Goal: Find specific fact: Find specific fact

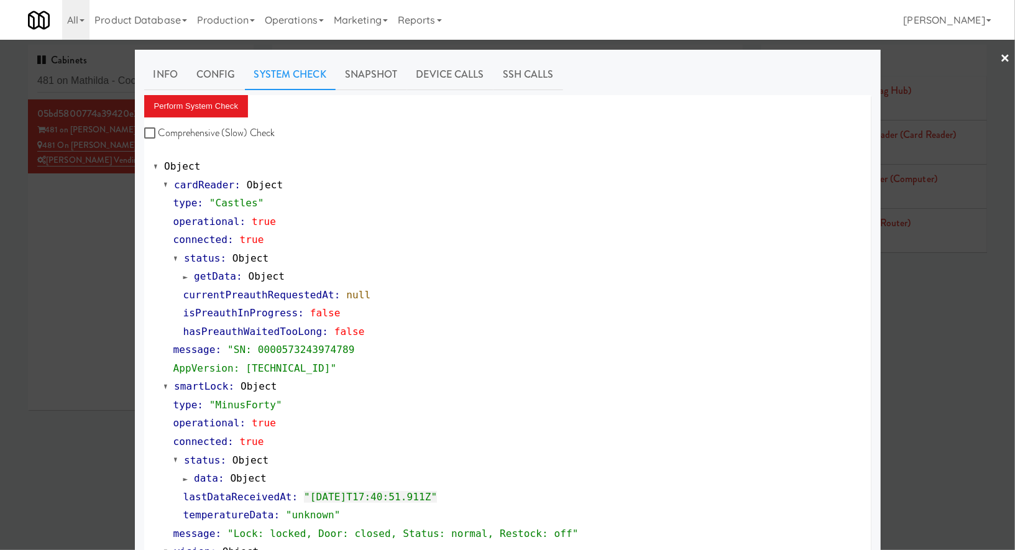
click at [103, 82] on div at bounding box center [507, 275] width 1015 height 550
click at [103, 82] on input "481 on Mathilda - Cool" at bounding box center [140, 81] width 207 height 23
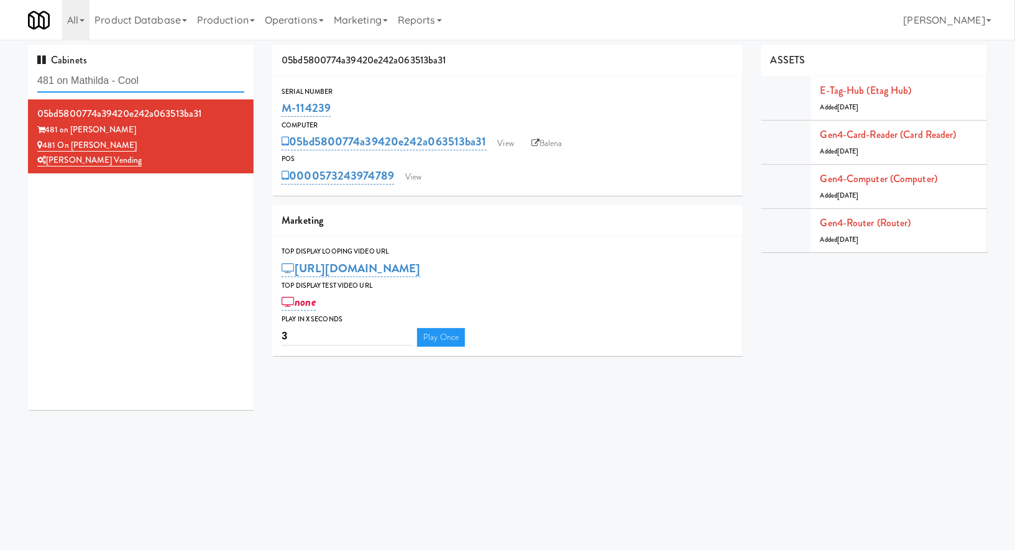
click at [103, 82] on input "481 on Mathilda - Cool" at bounding box center [140, 81] width 207 height 23
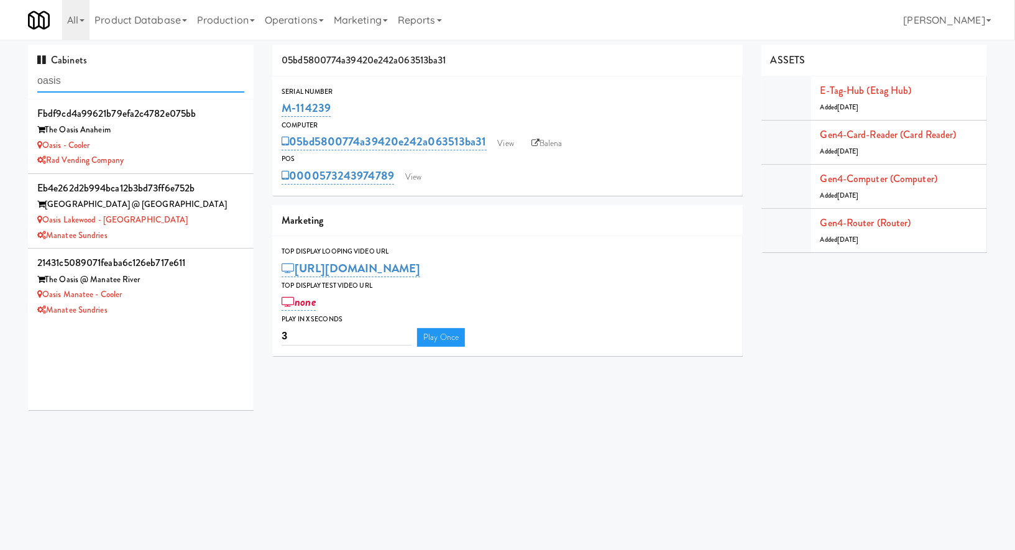
click at [150, 83] on input "oasis" at bounding box center [140, 81] width 207 height 23
paste input "Bridgeprep Combo Machine"
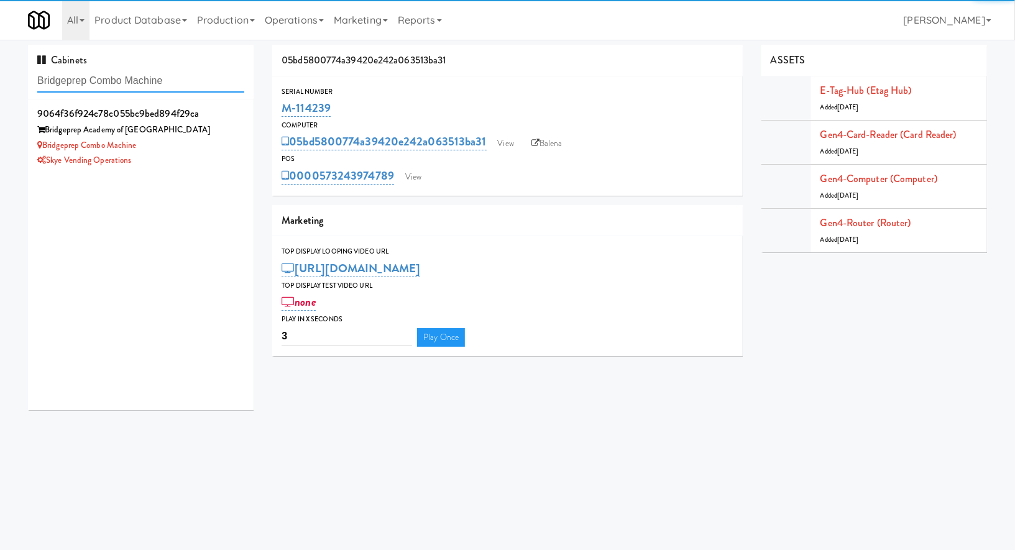
type input "Bridgeprep Combo Machine"
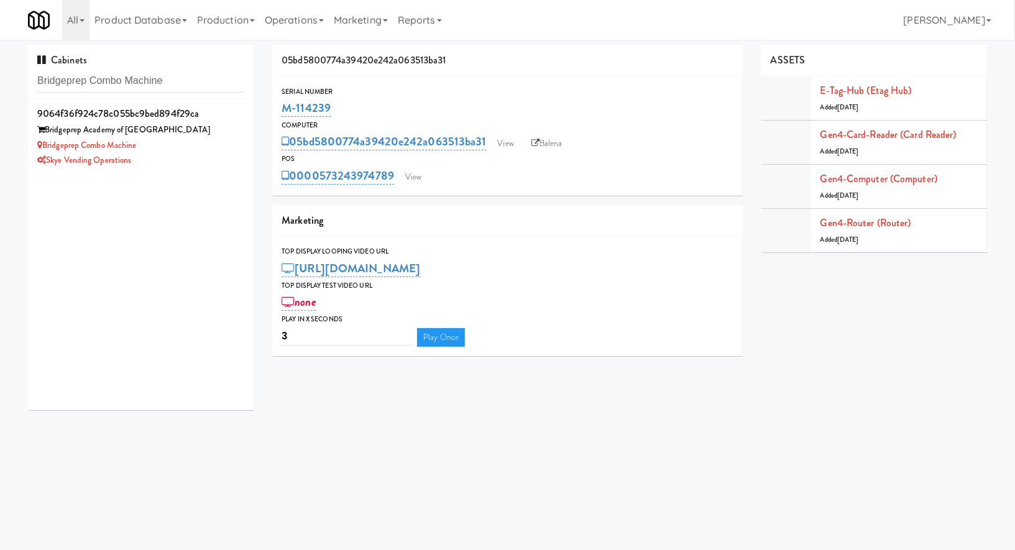
click at [204, 138] on div "Bridgeprep Combo Machine" at bounding box center [140, 146] width 207 height 16
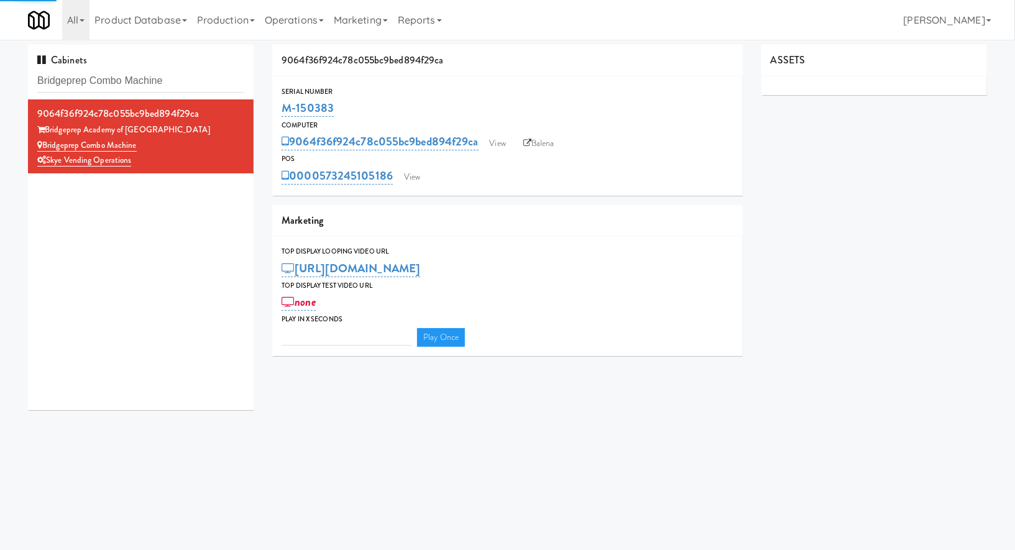
type input "3"
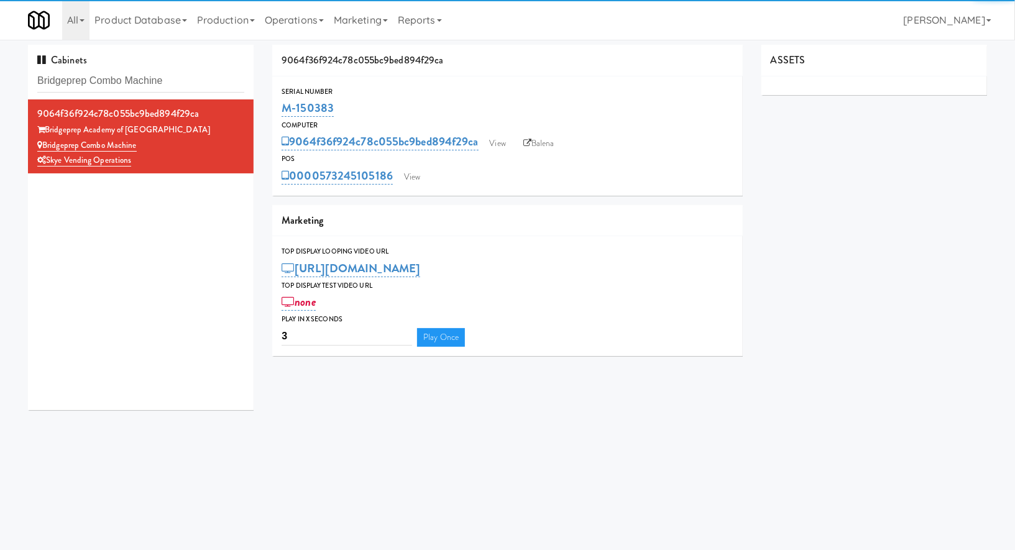
drag, startPoint x: 372, startPoint y: 113, endPoint x: 272, endPoint y: 106, distance: 100.9
click at [272, 106] on div "9064f36f924c78c055bc9bed894f29ca Serial Number M-150383 Computer 9064f36f924c78…" at bounding box center [507, 205] width 489 height 321
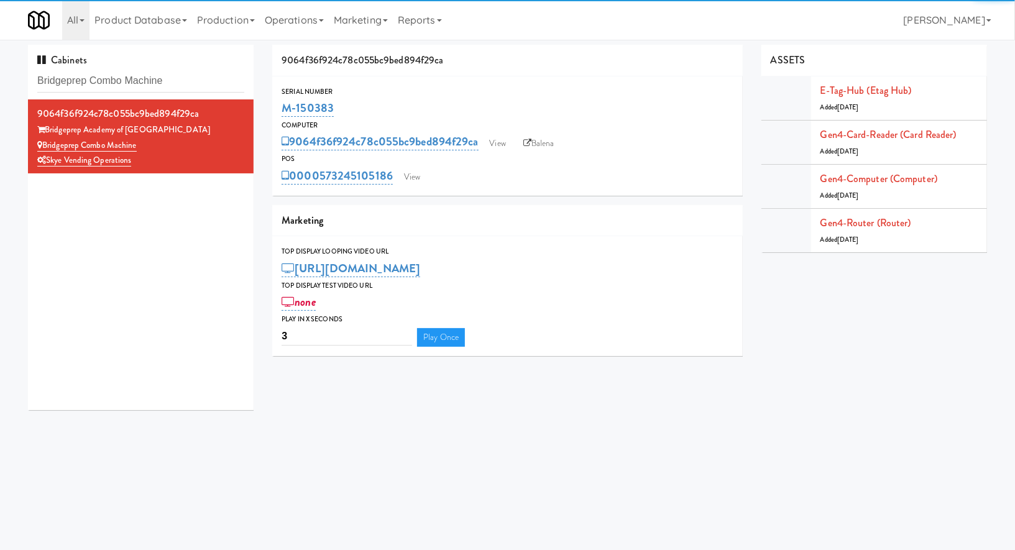
copy link "M-150383"
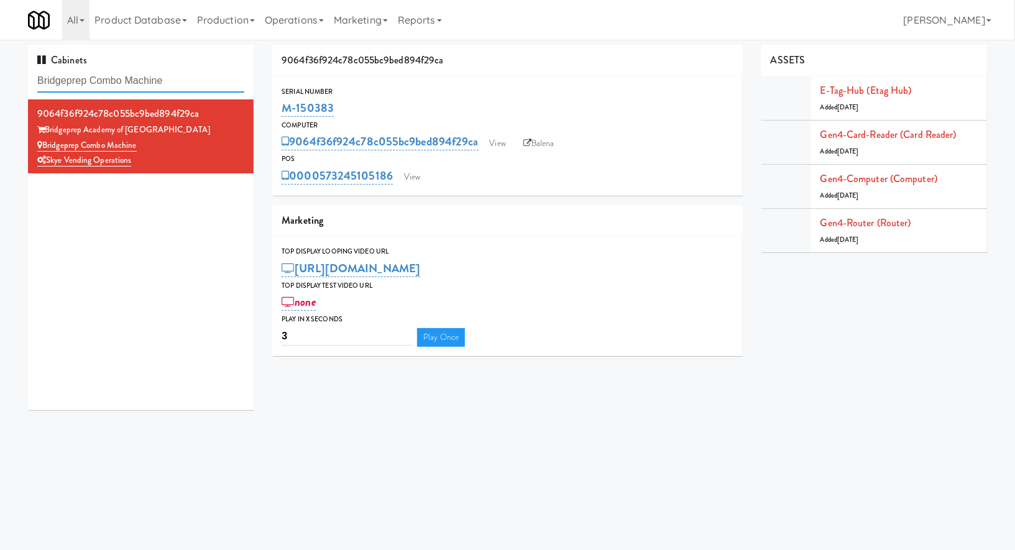
click at [177, 78] on input "Bridgeprep Combo Machine" at bounding box center [140, 81] width 207 height 23
